Goal: Task Accomplishment & Management: Manage account settings

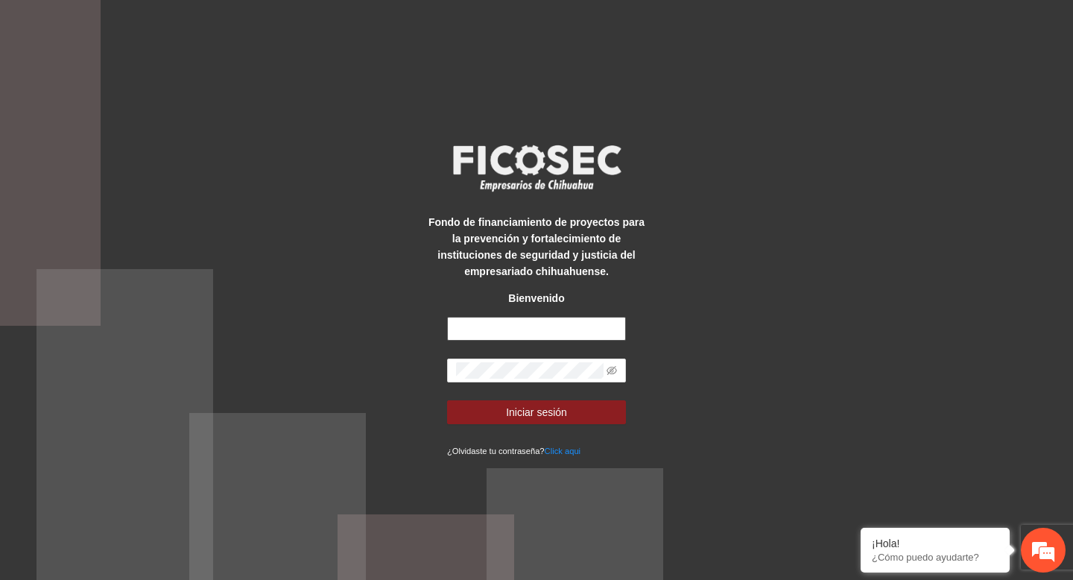
click at [473, 331] on input "text" at bounding box center [536, 329] width 179 height 24
type input "**********"
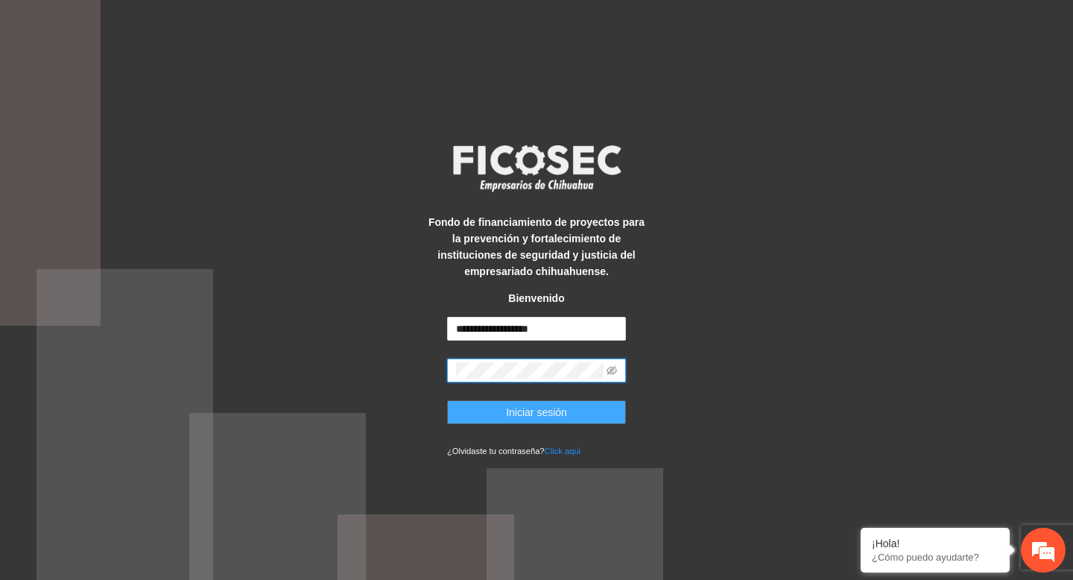
click at [550, 402] on button "Iniciar sesión" at bounding box center [536, 412] width 179 height 24
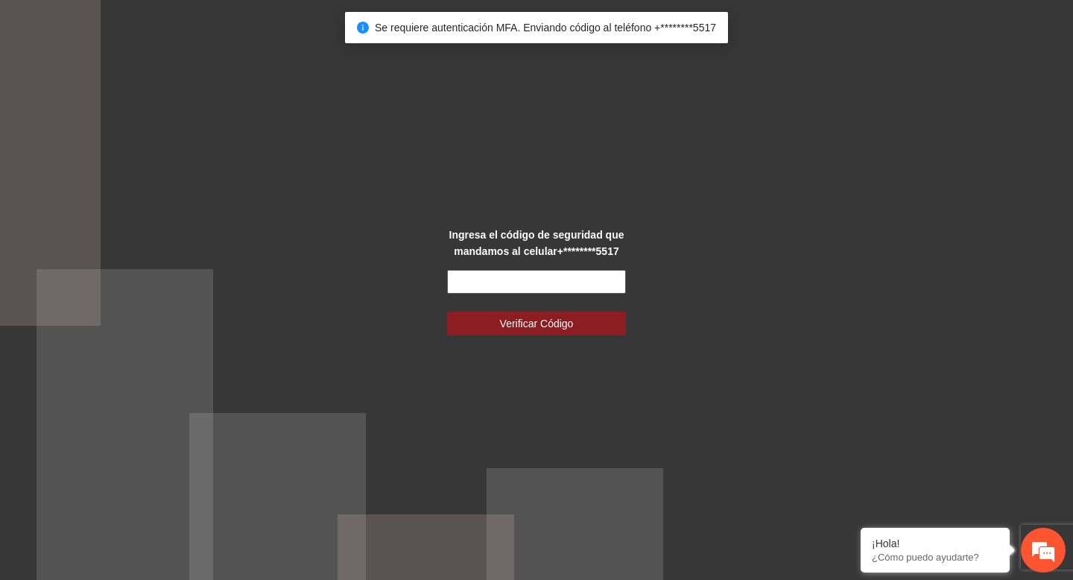
click at [522, 280] on input "text" at bounding box center [536, 282] width 179 height 24
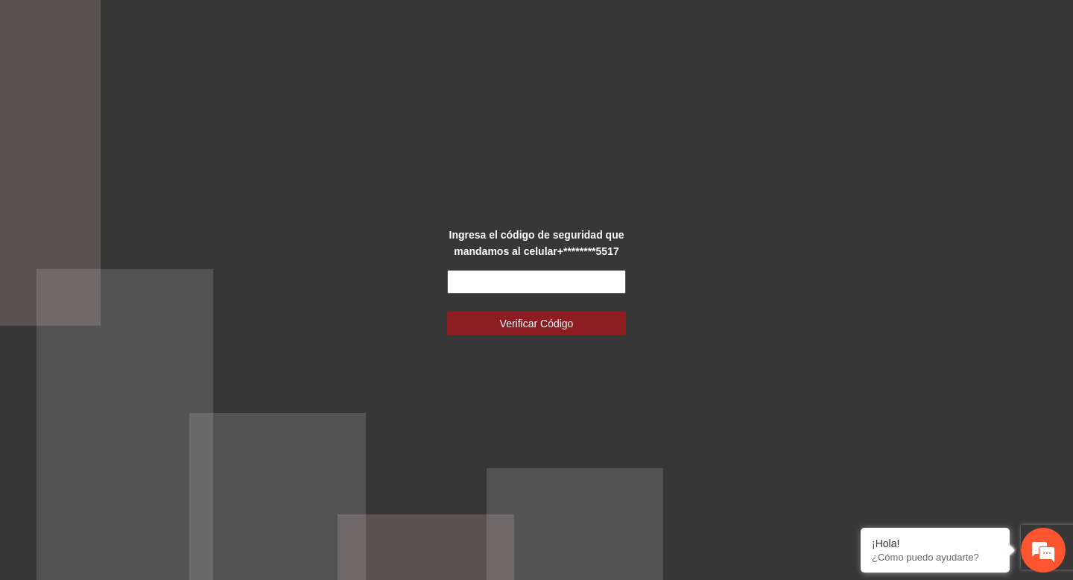
click at [531, 285] on input "text" at bounding box center [536, 282] width 179 height 24
type input "******"
click at [447, 312] on button "Verificar Código" at bounding box center [536, 324] width 179 height 24
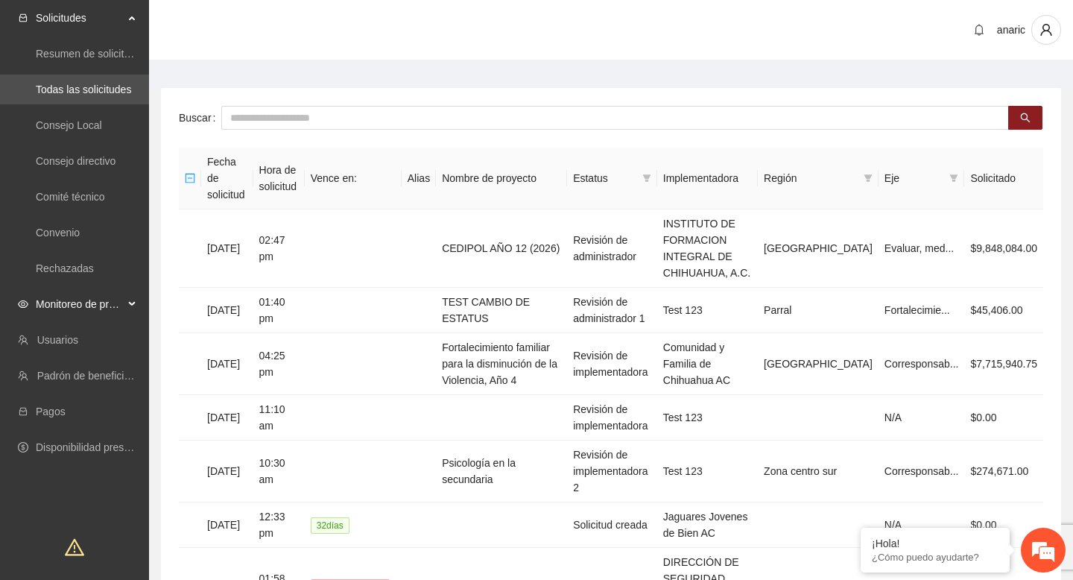
click at [127, 313] on div "Monitoreo de proyectos" at bounding box center [74, 304] width 149 height 30
click at [69, 406] on link "Activos" at bounding box center [53, 411] width 34 height 12
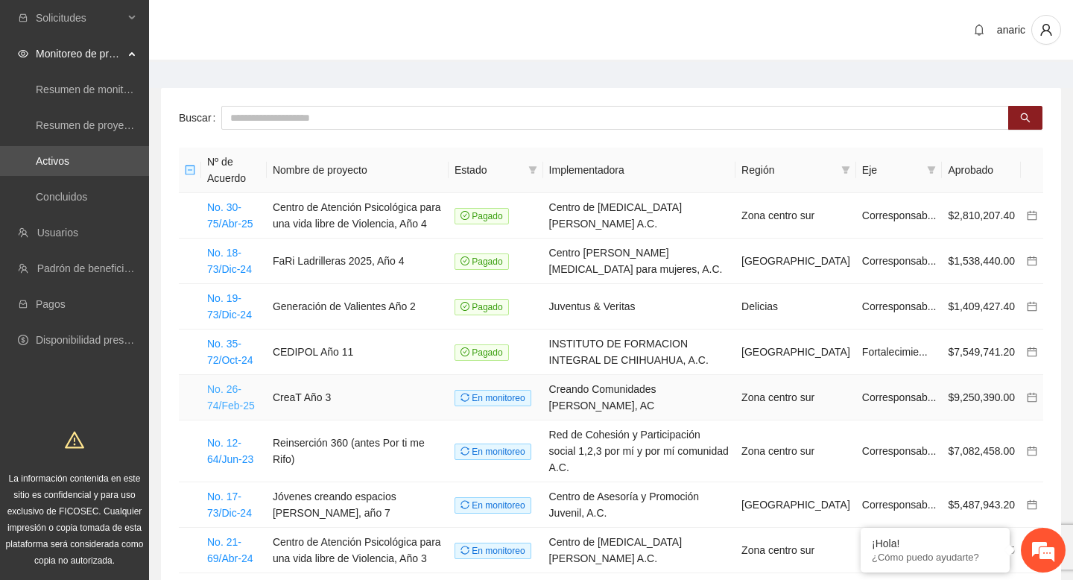
click at [224, 390] on link "No. 26-74/Feb-25" at bounding box center [231, 397] width 48 height 28
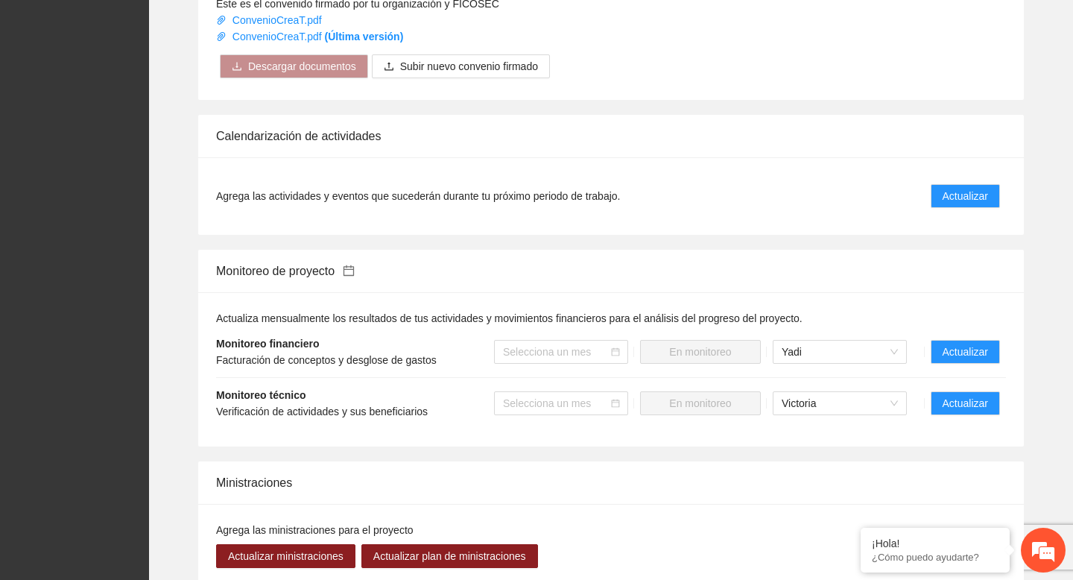
scroll to position [1233, 0]
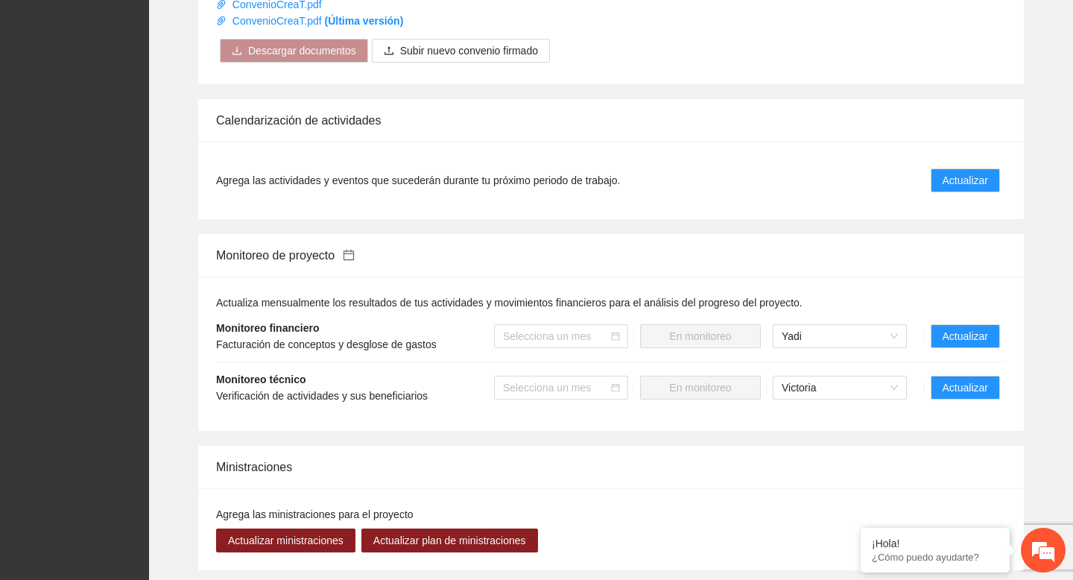
click at [581, 277] on div "Monitoreo de proyecto" at bounding box center [611, 255] width 790 height 42
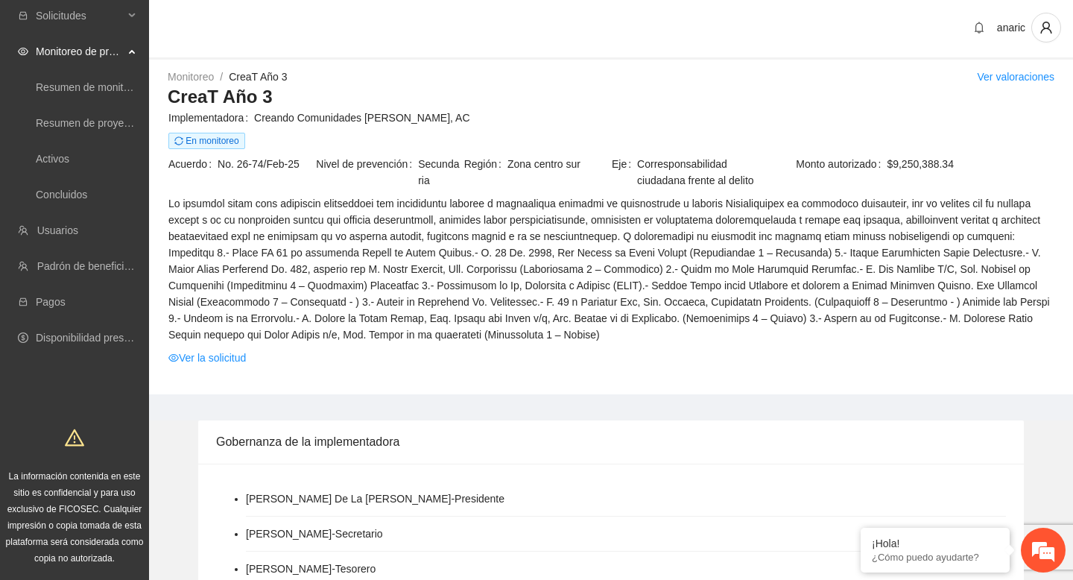
scroll to position [0, 0]
click at [522, 253] on span at bounding box center [610, 272] width 885 height 148
click at [483, 40] on div "anaric" at bounding box center [611, 31] width 924 height 62
click at [424, 75] on div "Monitoreo / CreaT Año 3 / Ver valoraciones" at bounding box center [611, 79] width 887 height 16
click at [426, 114] on span "Creando Comunidades [PERSON_NAME], AC" at bounding box center [654, 120] width 800 height 16
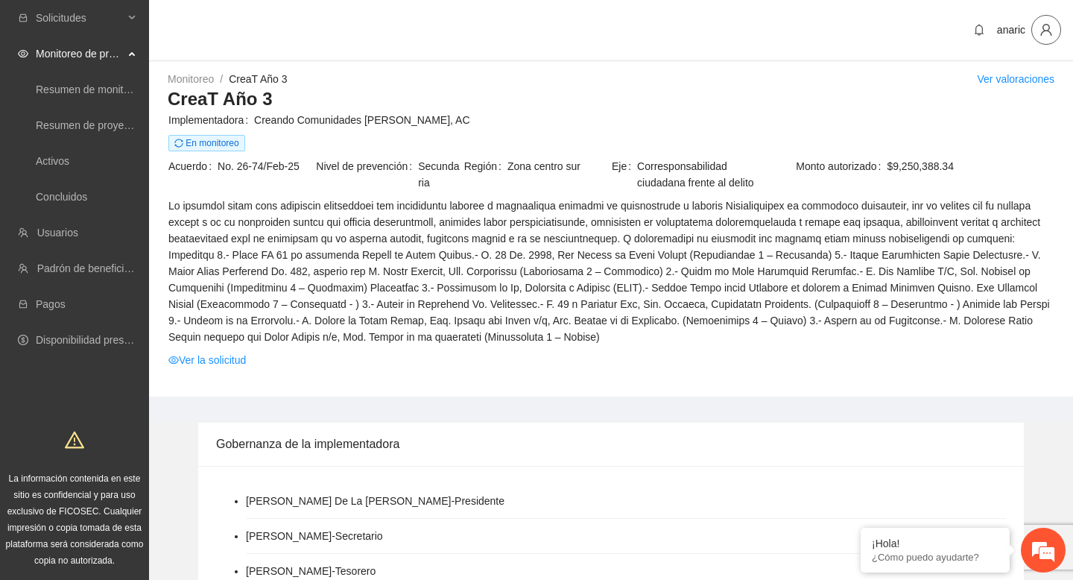
click at [1046, 38] on button "button" at bounding box center [1046, 30] width 30 height 30
click at [1026, 86] on span "Cerrar sesión" at bounding box center [1004, 86] width 94 height 16
